Goal: Task Accomplishment & Management: Complete application form

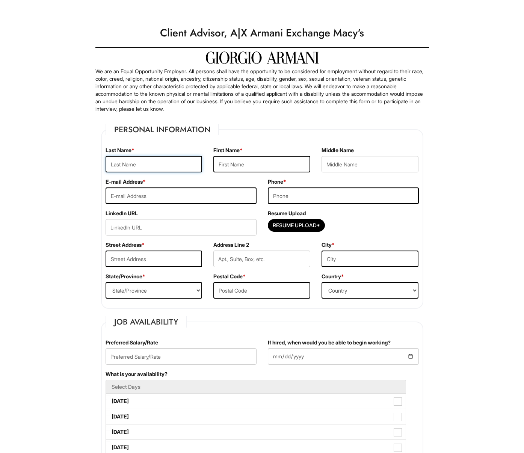
click at [117, 171] on input "text" at bounding box center [153, 164] width 97 height 17
type input "[PERSON_NAME]"
type input "[EMAIL_ADDRESS][DOMAIN_NAME]"
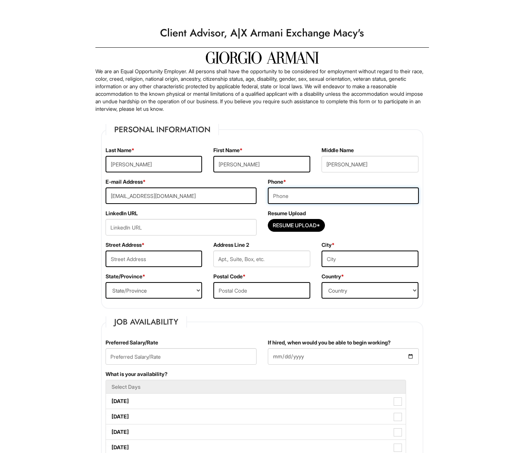
type input "5409072044"
type input "[STREET_ADDRESS]"
type input "Fredricksburg"
select select "VA"
type input "22407"
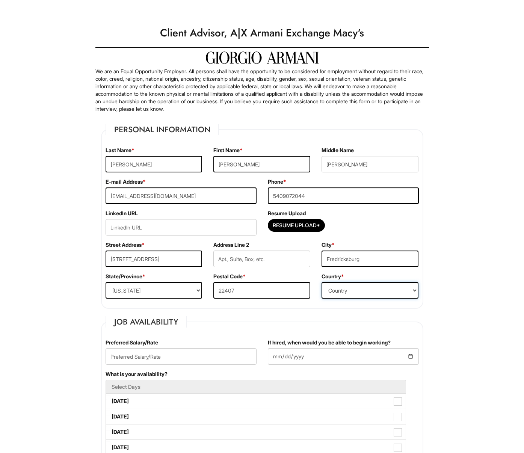
select select "[GEOGRAPHIC_DATA]"
drag, startPoint x: 325, startPoint y: 191, endPoint x: 273, endPoint y: 202, distance: 53.4
click at [273, 202] on input "5409072044" at bounding box center [343, 195] width 151 height 17
type input "5403990028"
click at [288, 226] on input "Resume Upload*" at bounding box center [296, 225] width 56 height 12
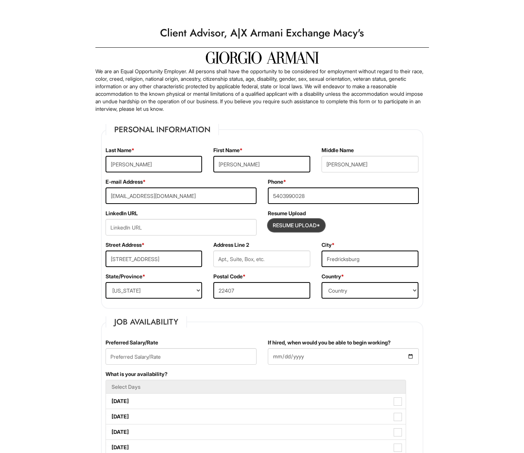
click at [279, 227] on input "Resume Upload*" at bounding box center [296, 225] width 56 height 12
type input "C:\fakepath\[PERSON_NAME].pdf"
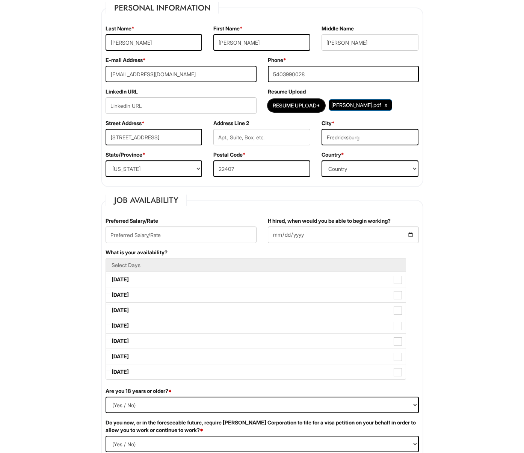
scroll to position [150, 0]
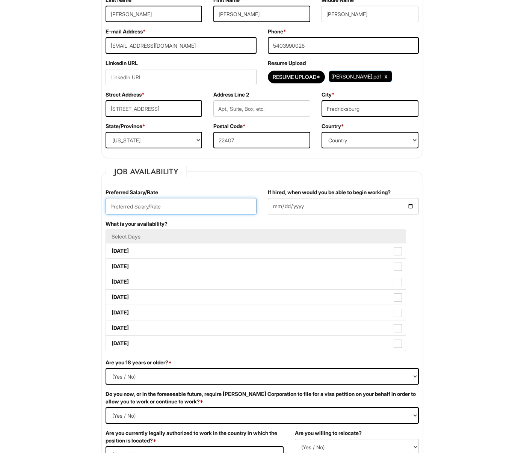
click at [171, 198] on input "text" at bounding box center [180, 206] width 151 height 17
type input "45000"
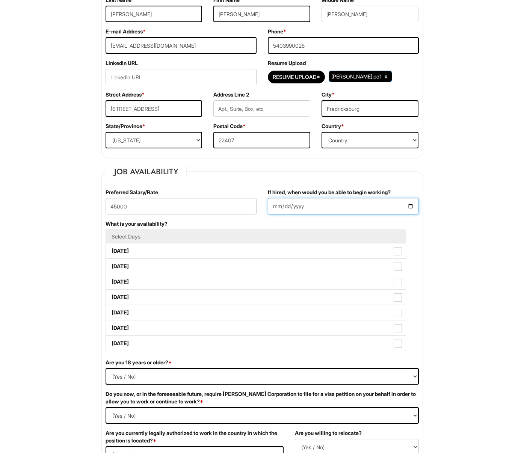
click at [294, 202] on input "If hired, when would you be able to begin working?" at bounding box center [343, 206] width 151 height 17
click at [408, 204] on input "If hired, when would you be able to begin working?" at bounding box center [343, 206] width 151 height 17
type input "[DATE]"
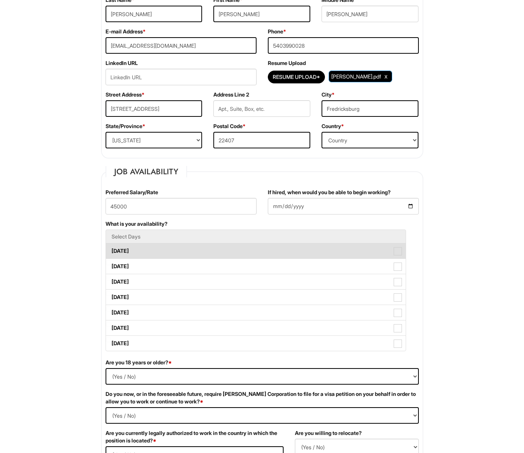
click at [230, 254] on label "[DATE]" at bounding box center [256, 250] width 300 height 15
click at [111, 250] on Available_Monday "[DATE]" at bounding box center [108, 247] width 5 height 5
checkbox Available_Monday "true"
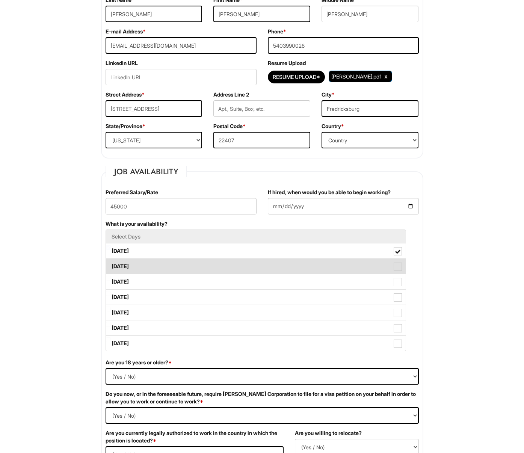
click at [220, 260] on label "[DATE]" at bounding box center [256, 266] width 300 height 15
click at [111, 260] on Available_Tuesday "[DATE]" at bounding box center [108, 262] width 5 height 5
checkbox Available_Tuesday "true"
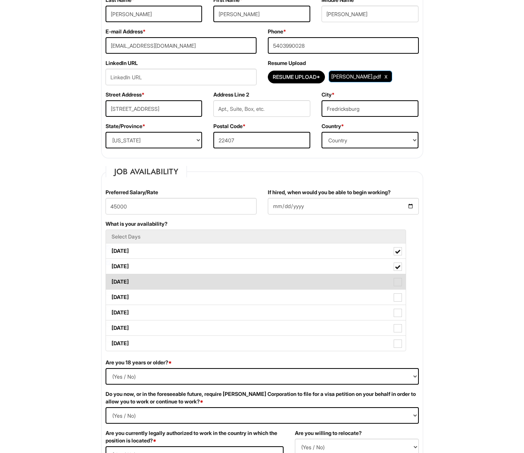
click at [219, 280] on label "[DATE]" at bounding box center [256, 281] width 300 height 15
click at [111, 280] on Available_Wednesday "[DATE]" at bounding box center [108, 278] width 5 height 5
checkbox Available_Wednesday "true"
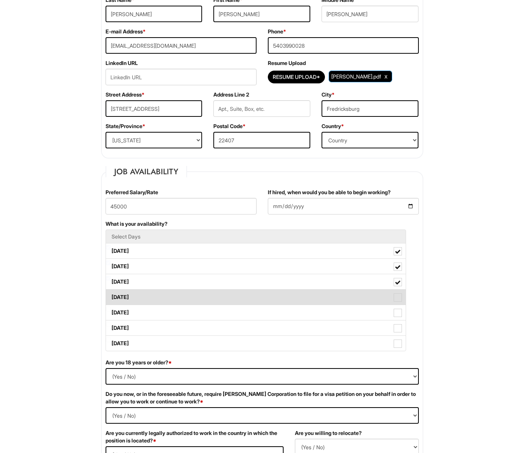
click at [215, 297] on label "[DATE]" at bounding box center [256, 296] width 300 height 15
click at [111, 296] on Available_Thursday "[DATE]" at bounding box center [108, 293] width 5 height 5
checkbox Available_Thursday "true"
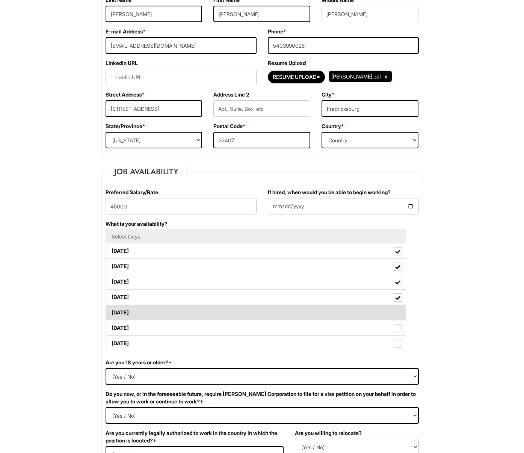
click at [208, 312] on label "[DATE]" at bounding box center [256, 312] width 300 height 15
click at [111, 311] on Available_Friday "[DATE]" at bounding box center [108, 308] width 5 height 5
checkbox Available_Friday "true"
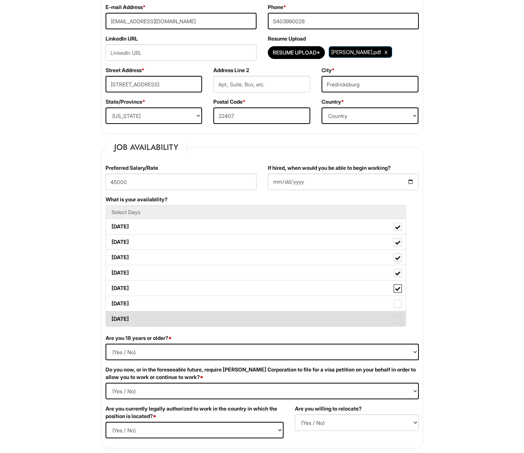
scroll to position [225, 0]
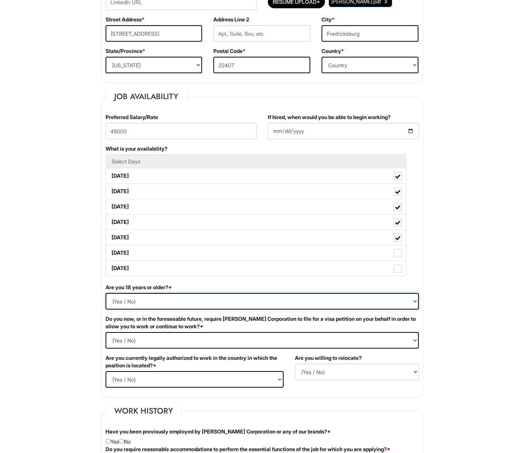
click at [216, 298] on select "(Yes / No) Yes No" at bounding box center [261, 301] width 313 height 17
select select "Yes"
click at [105, 293] on select "(Yes / No) Yes No" at bounding box center [261, 301] width 313 height 17
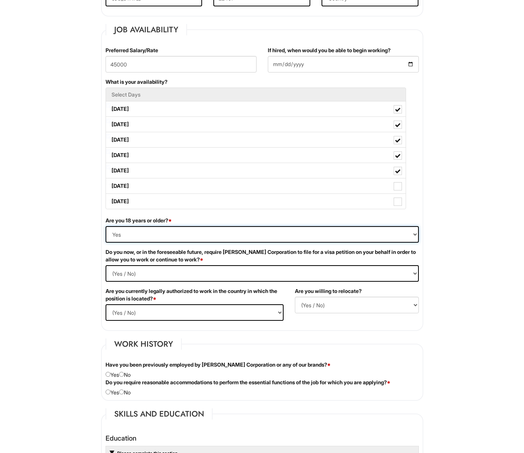
scroll to position [300, 0]
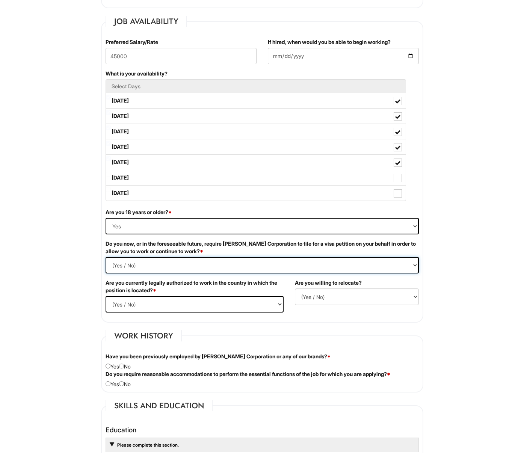
click at [208, 269] on Required "(Yes / No) Yes No" at bounding box center [261, 265] width 313 height 17
select Required "No"
click at [105, 257] on Required "(Yes / No) Yes No" at bounding box center [261, 265] width 313 height 17
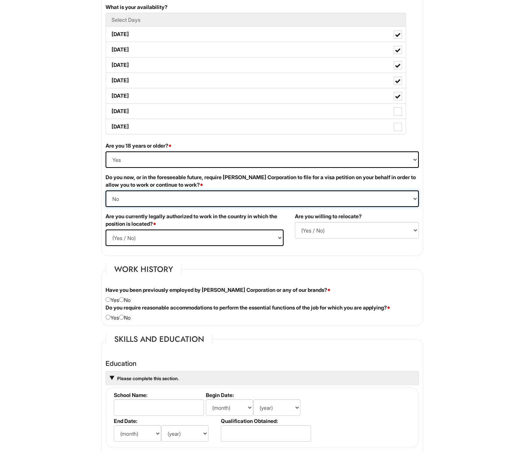
scroll to position [375, 0]
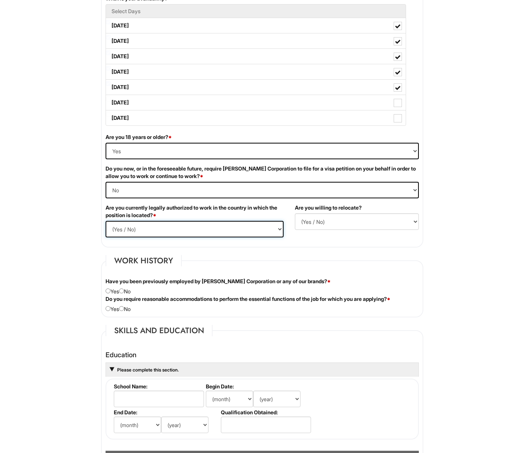
click at [196, 236] on select "(Yes / No) Yes No" at bounding box center [194, 229] width 178 height 17
select select "Yes"
click at [105, 221] on select "(Yes / No) Yes No" at bounding box center [194, 229] width 178 height 17
click at [307, 227] on select "(Yes / No) No Yes" at bounding box center [357, 221] width 124 height 17
select select "Y"
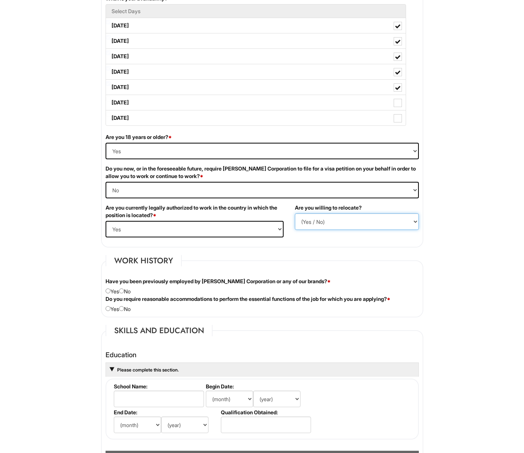
click at [295, 213] on select "(Yes / No) No Yes" at bounding box center [357, 221] width 124 height 17
click at [127, 306] on div "Do you require reasonable accommodations to perform the essential functions of …" at bounding box center [262, 304] width 324 height 18
click at [124, 310] on input "radio" at bounding box center [121, 308] width 5 height 5
radio input "true"
click at [124, 290] on input "radio" at bounding box center [121, 290] width 5 height 5
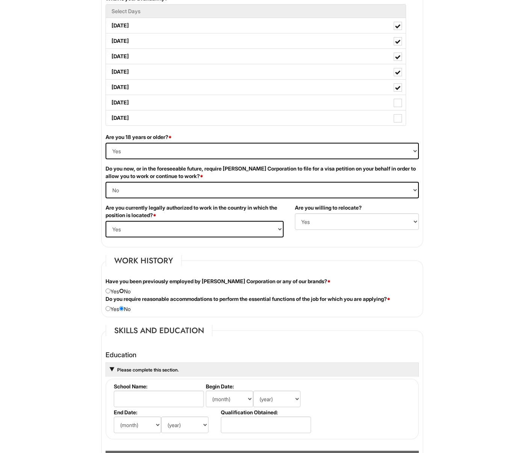
radio input "true"
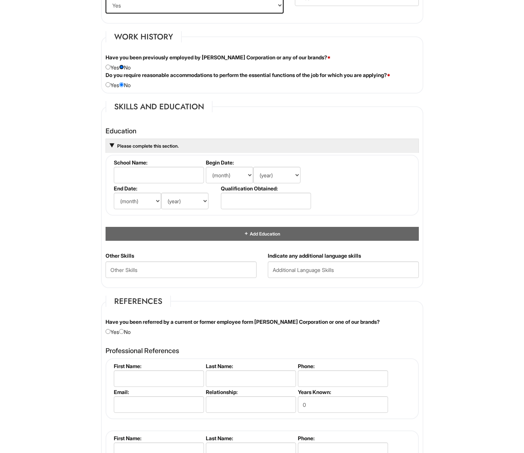
scroll to position [601, 0]
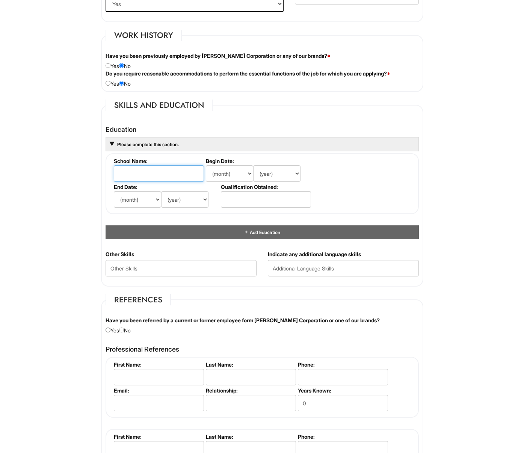
click at [137, 166] on input "text" at bounding box center [159, 173] width 90 height 17
type input "Courtland"
drag, startPoint x: 148, startPoint y: 176, endPoint x: 106, endPoint y: 175, distance: 41.3
click at [106, 175] on fieldset "School Name: [GEOGRAPHIC_DATA] Begin Date: (month) Jan Feb Mar Apr May Jun [DAT…" at bounding box center [261, 183] width 313 height 61
click at [106, 175] on fieldset "School Name: Begin Date: (month) Jan Feb Mar Apr May Jun [DATE] Aug Sep Oct Nov…" at bounding box center [261, 183] width 313 height 61
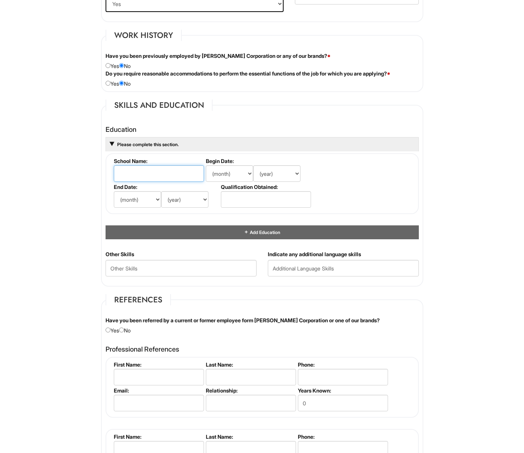
click at [176, 170] on input "text" at bounding box center [159, 173] width 90 height 17
type input "[GEOGRAPHIC_DATA]"
click at [224, 177] on select "(month) Jan Feb Mar Apr May Jun [DATE] Aug Sep Oct Nov Dec" at bounding box center [229, 173] width 47 height 17
select select "8"
click at [206, 165] on select "(month) Jan Feb Mar Apr May Jun [DATE] Aug Sep Oct Nov Dec" at bounding box center [229, 173] width 47 height 17
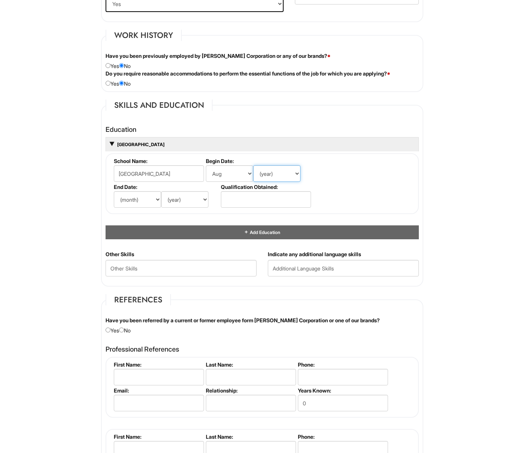
click at [280, 176] on select "(year) 2029 2028 2027 2026 2025 2024 2023 2022 2021 2020 2019 2018 2017 2016 20…" at bounding box center [276, 173] width 47 height 17
click at [253, 165] on select "(year) 2029 2028 2027 2026 2025 2024 2023 2022 2021 2020 2019 2018 2017 2016 20…" at bounding box center [276, 173] width 47 height 17
click at [130, 202] on select "(month) Jan Feb Mar Apr May Jun [DATE] Aug Sep Oct Nov Dec" at bounding box center [137, 199] width 47 height 17
click at [280, 175] on select "(year) 2029 2028 2027 2026 2025 2024 2023 2022 2021 2020 2019 2018 2017 2016 20…" at bounding box center [276, 173] width 47 height 17
select select "2017"
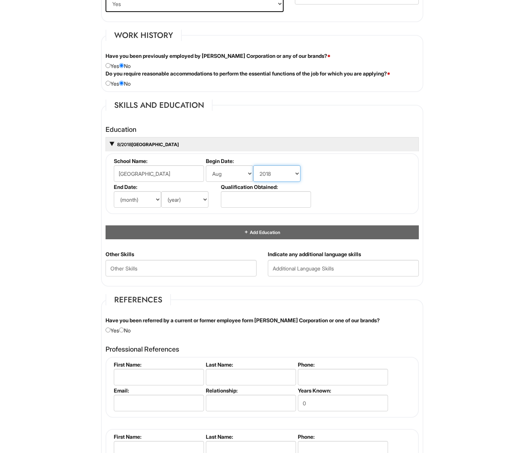
click at [253, 165] on select "(year) 2029 2028 2027 2026 2025 2024 2023 2022 2021 2020 2019 2018 2017 2016 20…" at bounding box center [276, 173] width 47 height 17
click at [146, 200] on select "(month) Jan Feb Mar Apr May Jun [DATE] Aug Sep Oct Nov Dec" at bounding box center [137, 199] width 47 height 17
select select "5"
click at [114, 191] on select "(month) Jan Feb Mar Apr May Jun [DATE] Aug Sep Oct Nov Dec" at bounding box center [137, 199] width 47 height 17
click at [176, 202] on select "(year) 2029 2028 2027 2026 2025 2024 2023 2022 2021 2020 2019 2018 2017 2016 20…" at bounding box center [184, 199] width 47 height 17
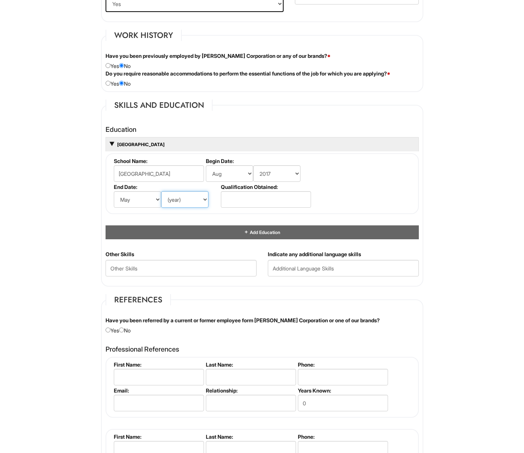
select select "2021"
click at [161, 191] on select "(year) 2029 2028 2027 2026 2025 2024 2023 2022 2021 2020 2019 2018 2017 2016 20…" at bounding box center [184, 199] width 47 height 17
click at [250, 192] on input "text" at bounding box center [266, 199] width 90 height 17
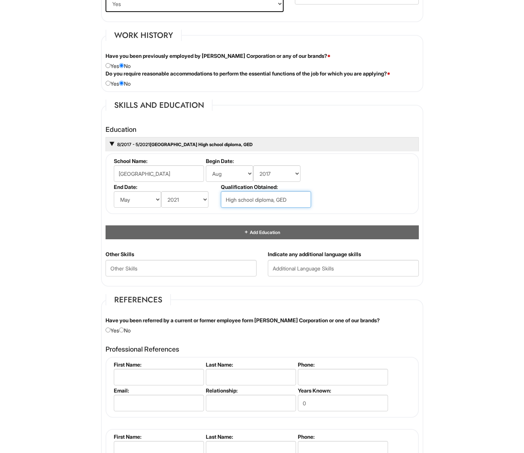
type input "High school diploma, GED"
click at [220, 298] on fieldset "References Have you been referred by a current or former employee form [PERSON_…" at bounding box center [262, 399] width 322 height 211
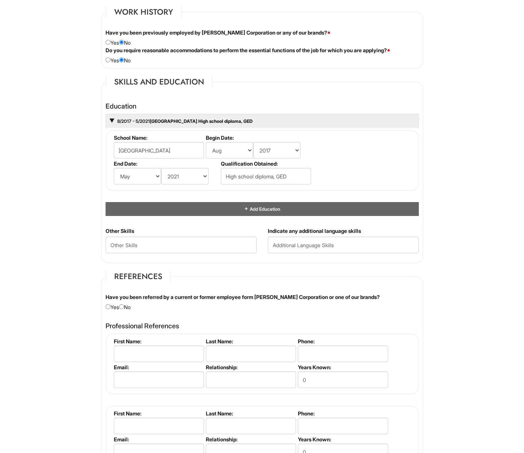
scroll to position [676, 0]
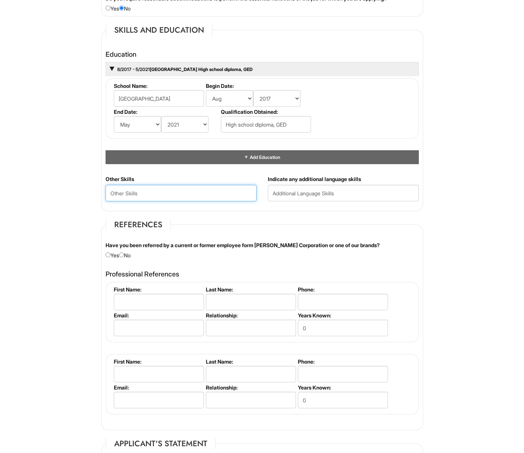
click at [248, 193] on Skills "text" at bounding box center [180, 193] width 151 height 17
click at [246, 217] on div "Personal Information Last Name * [PERSON_NAME] First Name * [PERSON_NAME] Middl…" at bounding box center [261, 78] width 333 height 1275
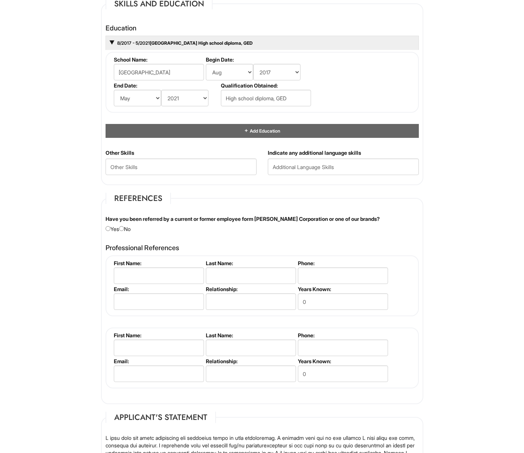
scroll to position [751, 0]
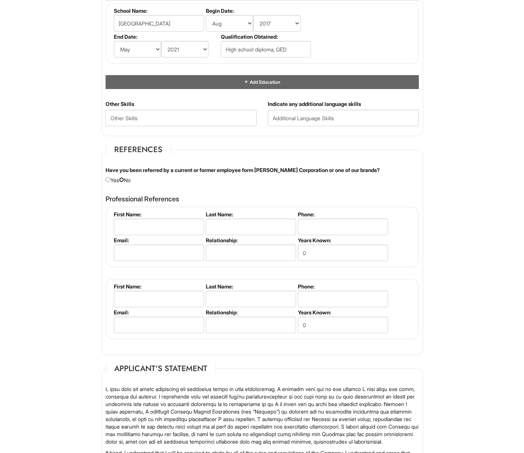
click at [124, 180] on input "radio" at bounding box center [121, 179] width 5 height 5
radio input "true"
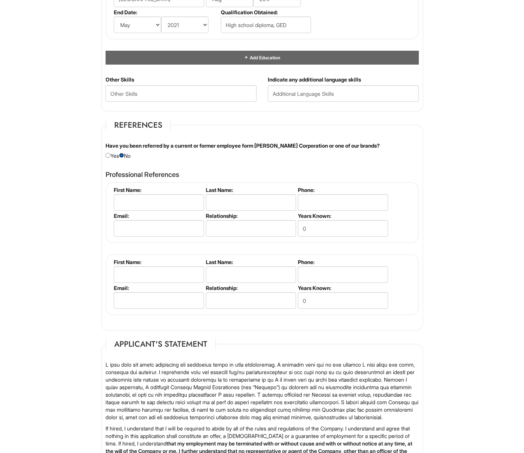
scroll to position [788, 0]
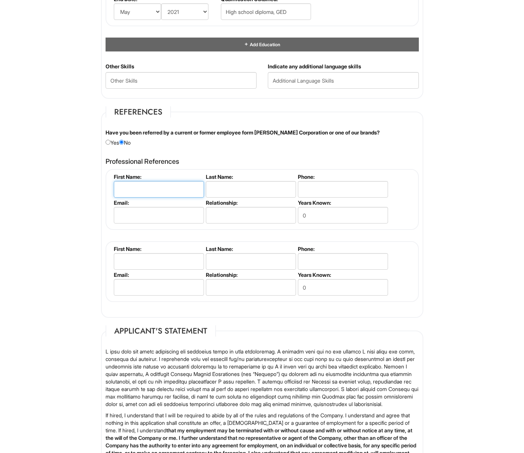
click at [170, 192] on input "text" at bounding box center [159, 189] width 90 height 17
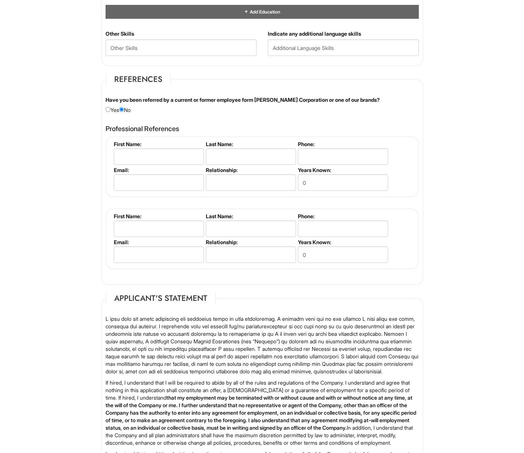
scroll to position [713, 0]
